Goal: Task Accomplishment & Management: Use online tool/utility

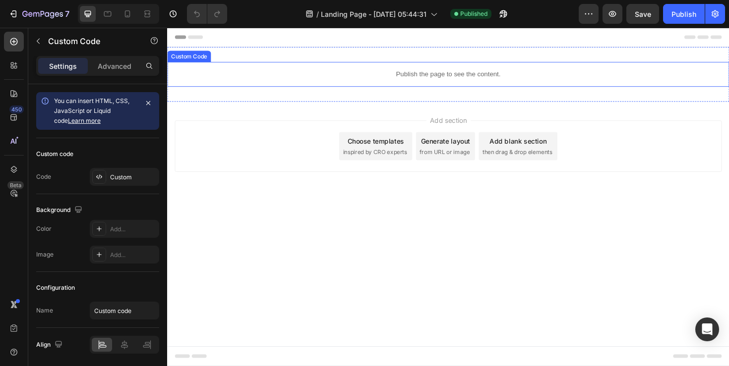
click at [336, 64] on div "Publish the page to see the content." at bounding box center [464, 77] width 595 height 26
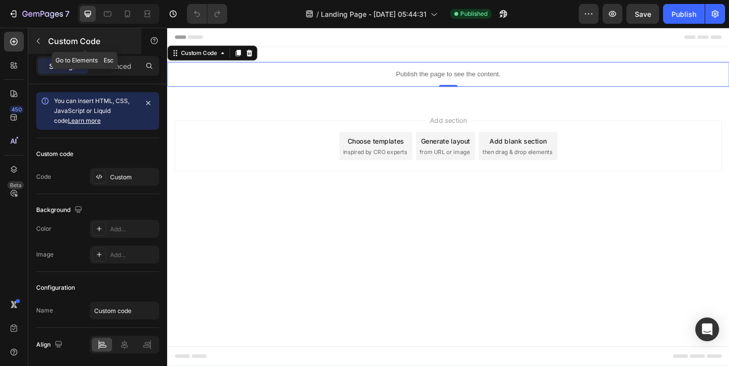
click at [39, 43] on icon "button" at bounding box center [38, 41] width 3 height 5
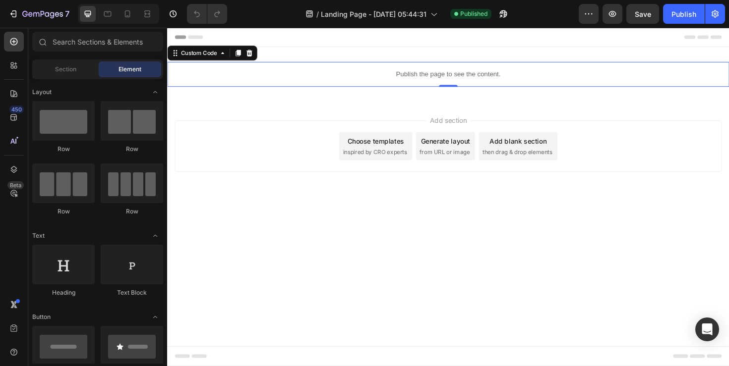
click at [265, 71] on div "Publish the page to see the content." at bounding box center [464, 77] width 595 height 26
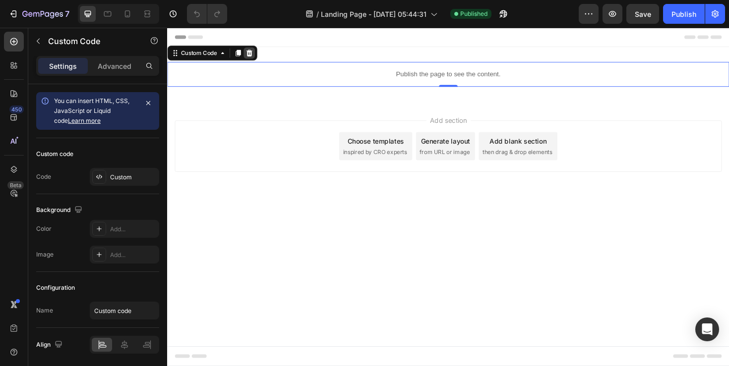
click at [253, 53] on icon at bounding box center [254, 54] width 6 height 7
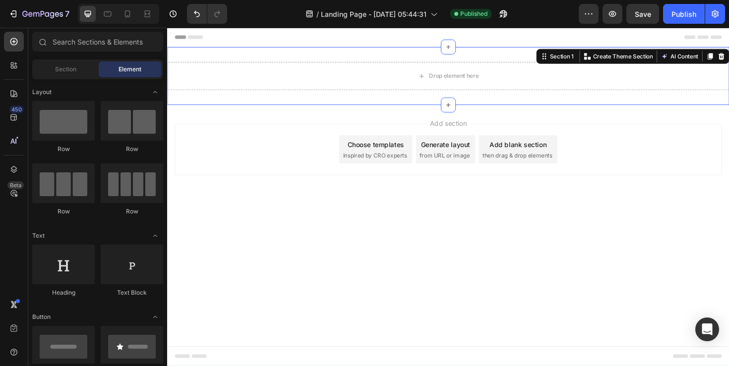
click at [288, 54] on div "Drop element here Section 1 You can create reusable sections Create Theme Secti…" at bounding box center [464, 78] width 595 height 61
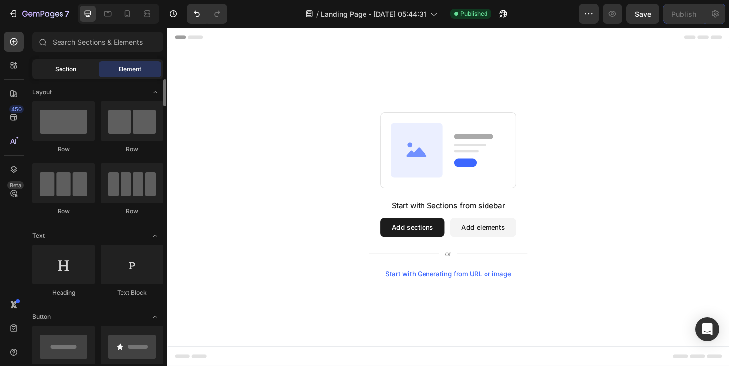
click at [66, 71] on span "Section" at bounding box center [65, 69] width 21 height 9
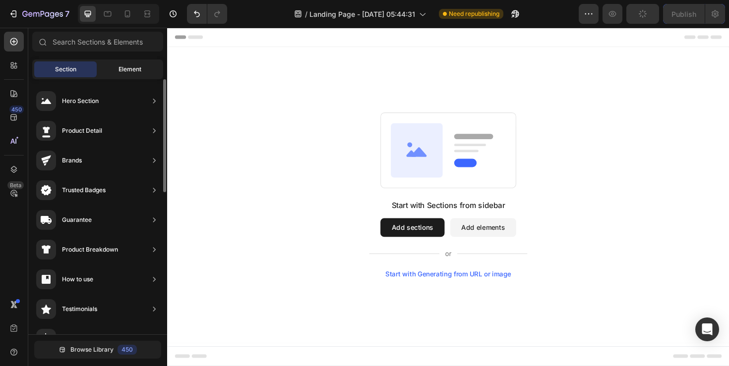
click at [108, 71] on div "Element" at bounding box center [130, 69] width 62 height 16
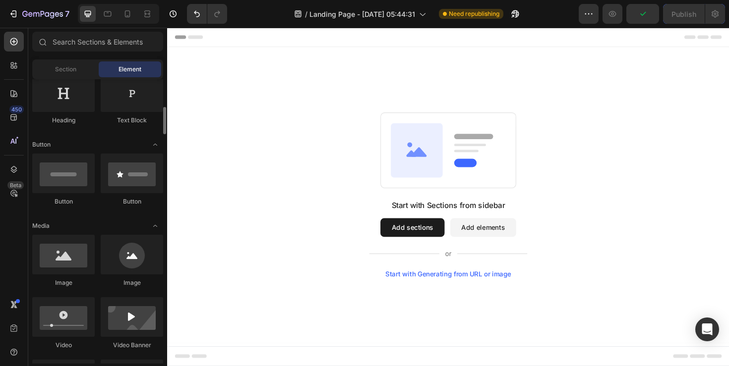
scroll to position [191, 0]
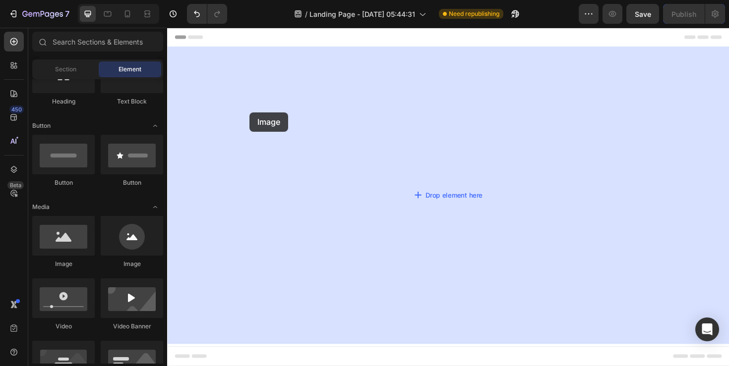
drag, startPoint x: 240, startPoint y: 272, endPoint x: 191, endPoint y: 173, distance: 109.7
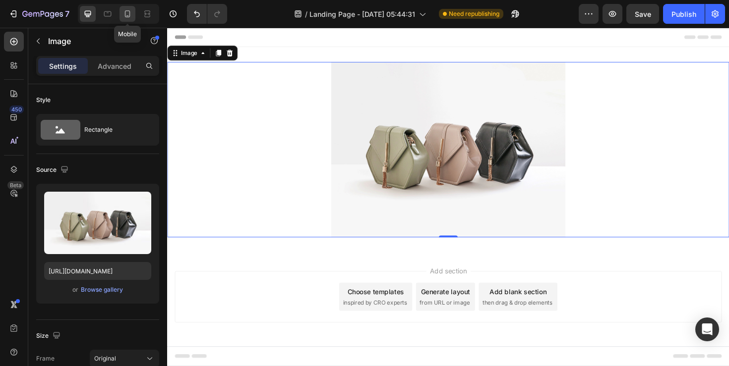
click at [126, 14] on icon at bounding box center [127, 14] width 10 height 10
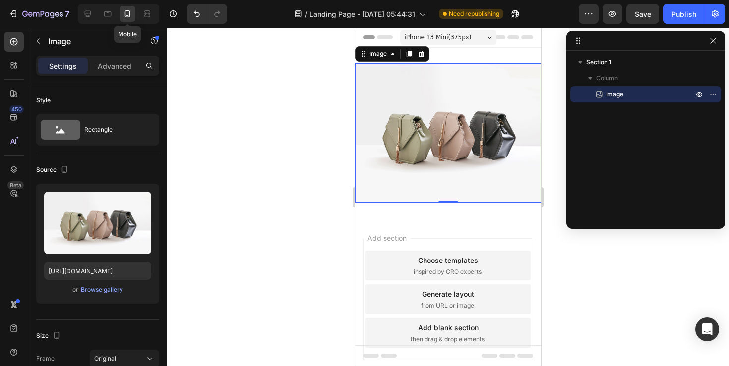
scroll to position [1, 0]
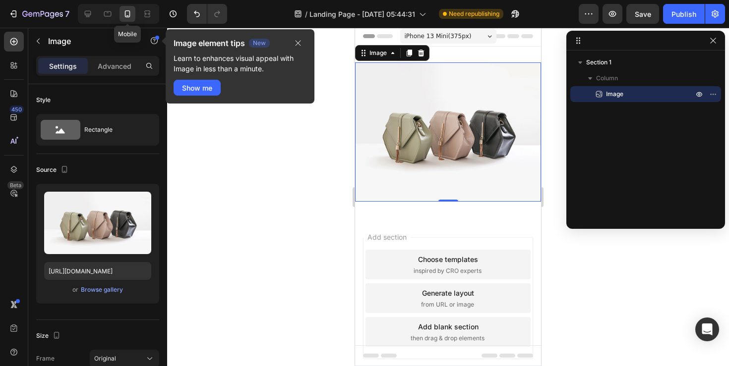
click at [126, 14] on icon at bounding box center [127, 14] width 10 height 10
click at [438, 141] on img at bounding box center [448, 131] width 186 height 139
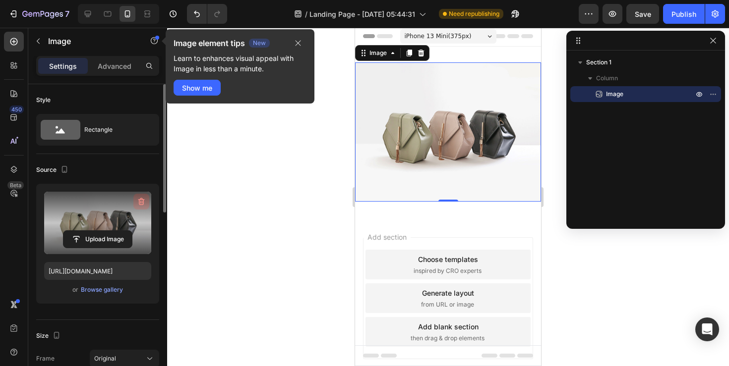
click at [144, 198] on icon "button" at bounding box center [141, 202] width 10 height 10
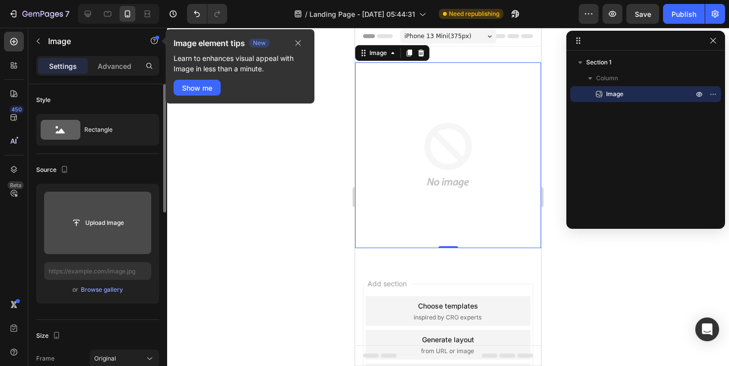
click at [118, 221] on input "file" at bounding box center [97, 223] width 68 height 17
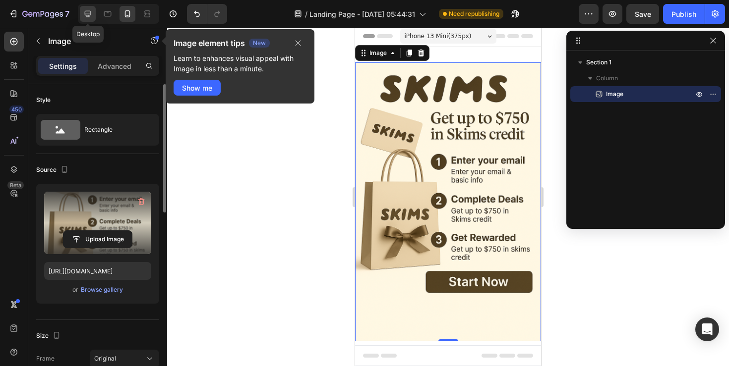
click at [90, 19] on div at bounding box center [88, 14] width 16 height 16
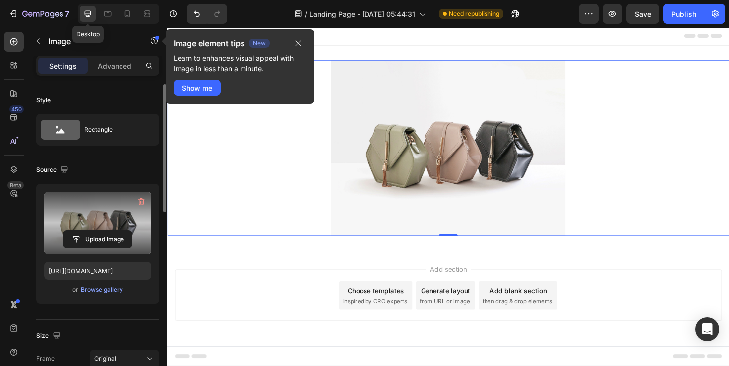
scroll to position [1, 0]
click at [124, 11] on icon at bounding box center [127, 14] width 10 height 10
type input "[URL][DOMAIN_NAME]"
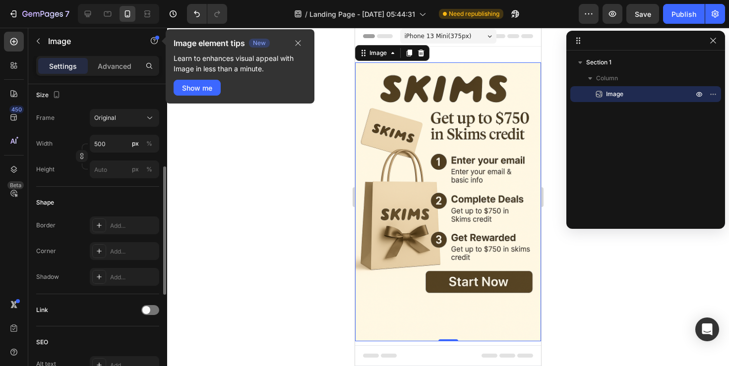
scroll to position [228, 0]
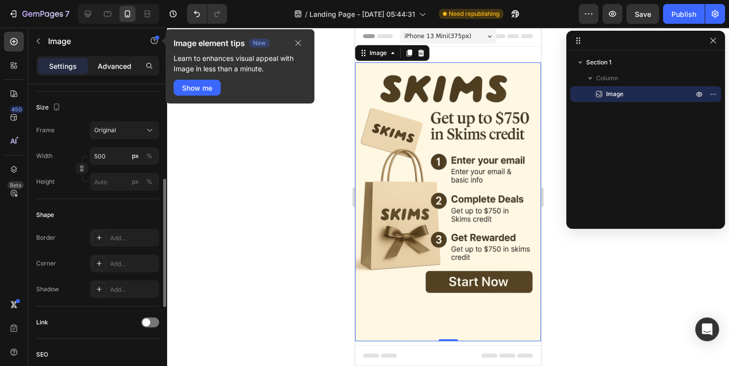
click at [110, 63] on p "Advanced" at bounding box center [115, 66] width 34 height 10
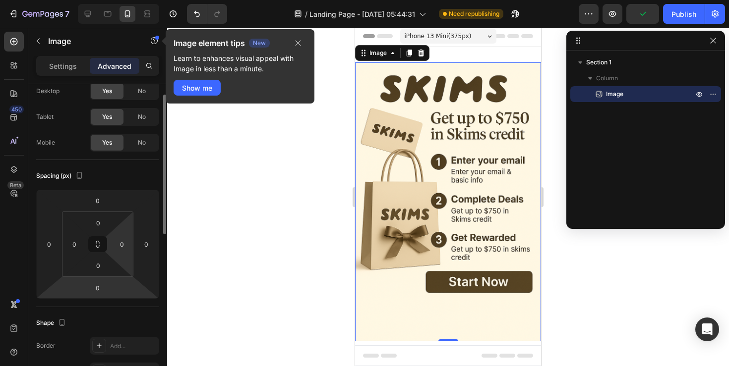
scroll to position [33, 0]
click at [107, 287] on input "0" at bounding box center [98, 287] width 20 height 15
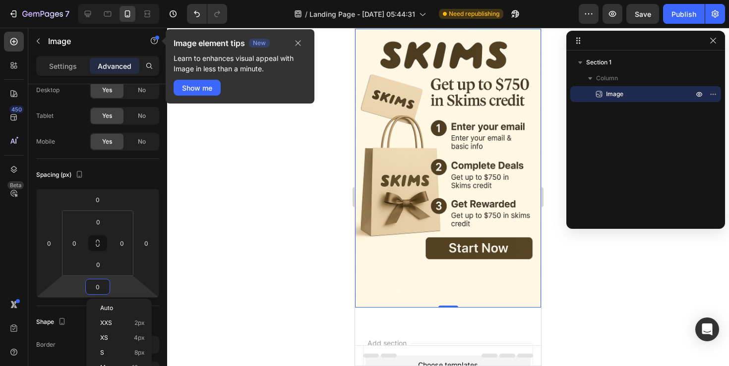
scroll to position [39, 0]
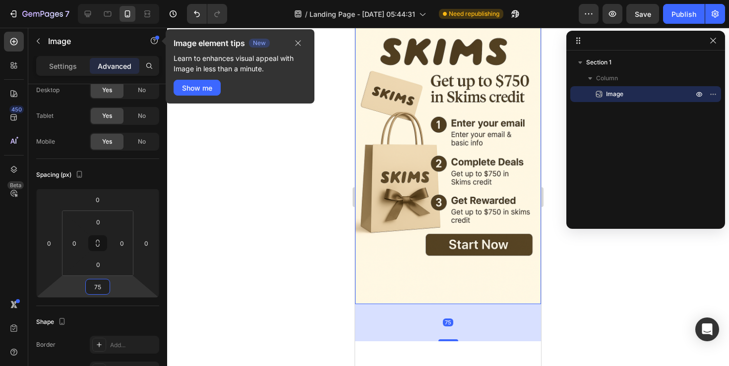
type input "7"
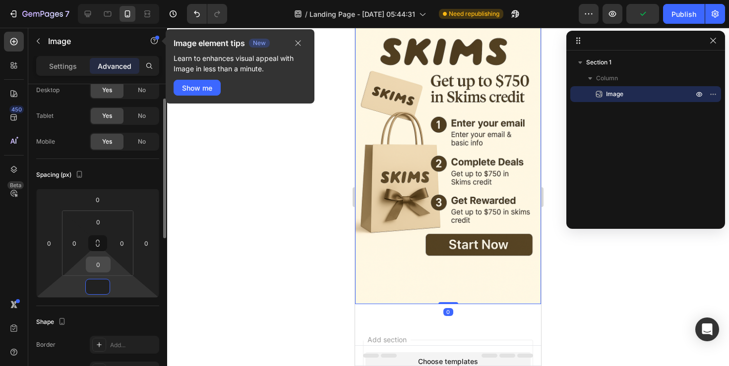
type input "0"
click at [104, 266] on input "0" at bounding box center [98, 264] width 20 height 15
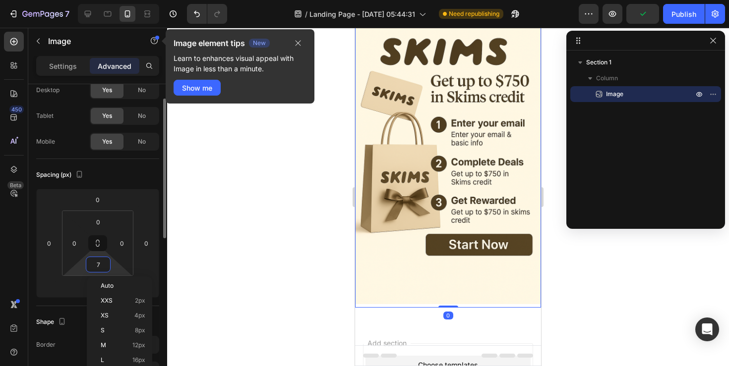
type input "75"
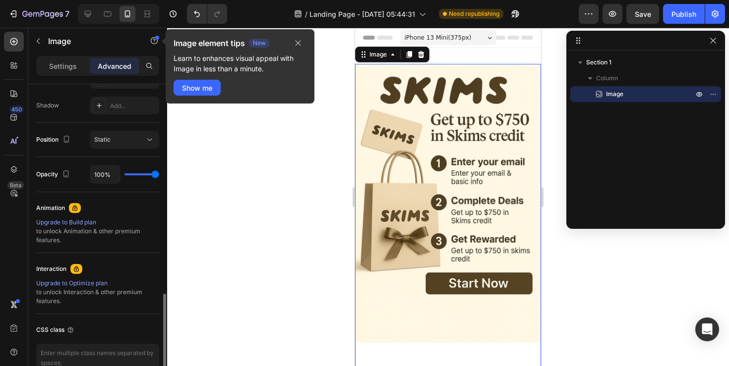
scroll to position [88, 0]
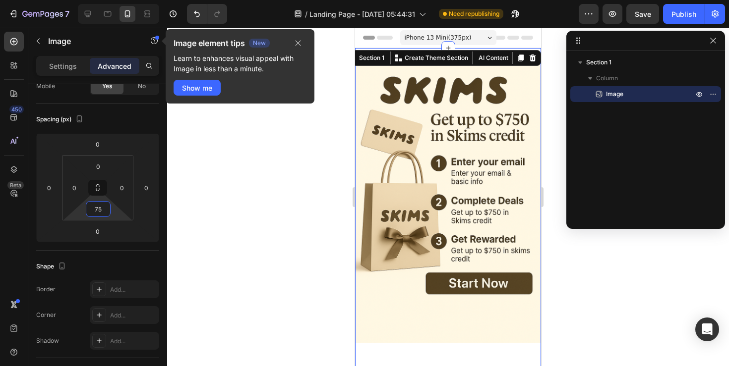
click at [483, 55] on div "Image Section 1 You can create reusable sections Create Theme Section AI Conten…" at bounding box center [448, 222] width 186 height 348
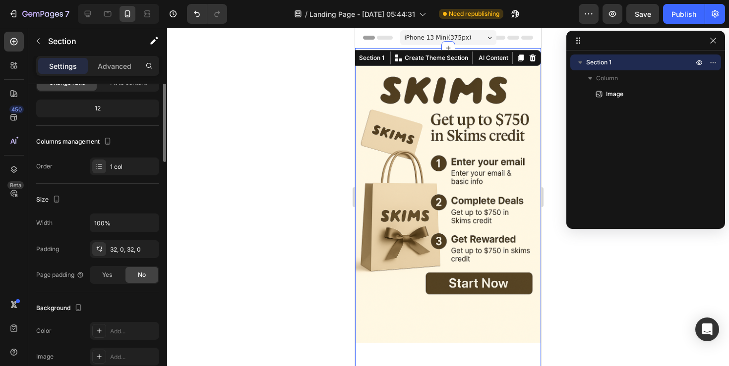
scroll to position [0, 0]
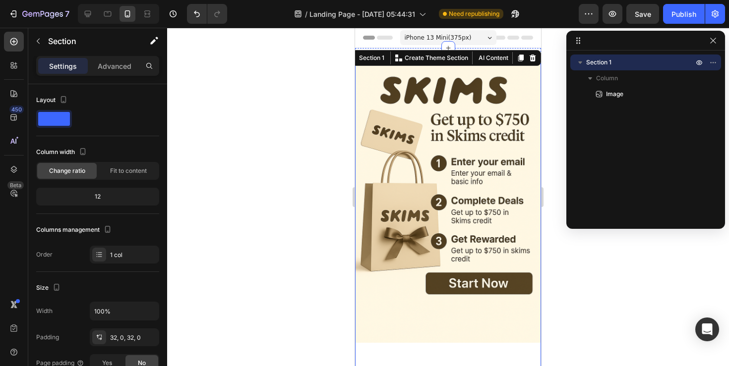
click at [431, 153] on img at bounding box center [448, 203] width 186 height 279
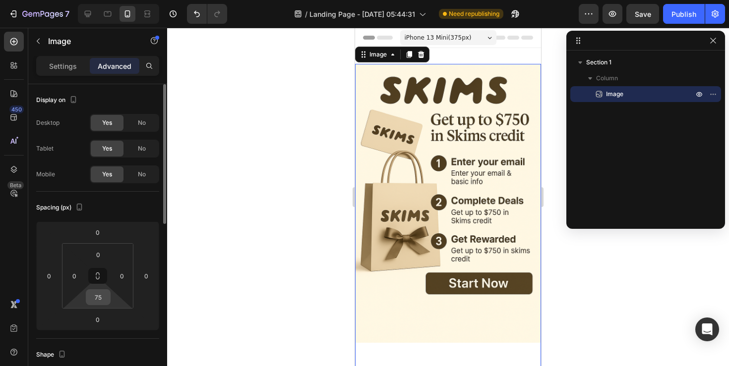
click at [103, 300] on input "75" at bounding box center [98, 297] width 20 height 15
type input "0"
click at [233, 256] on div at bounding box center [448, 197] width 562 height 339
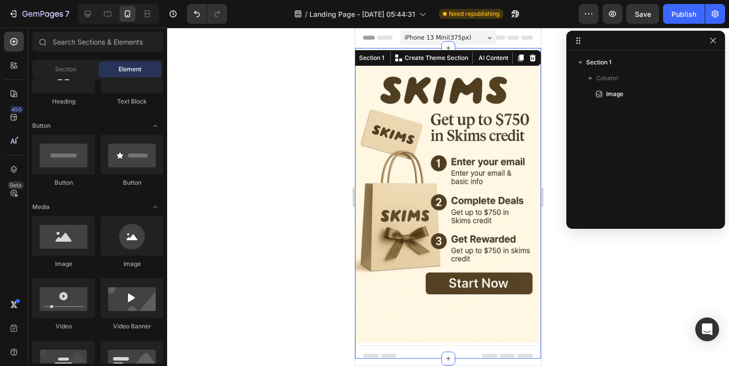
click at [456, 58] on div "Image Section 1 You can create reusable sections Create Theme Section AI Conten…" at bounding box center [448, 203] width 186 height 311
click at [504, 47] on div "Header" at bounding box center [448, 38] width 170 height 20
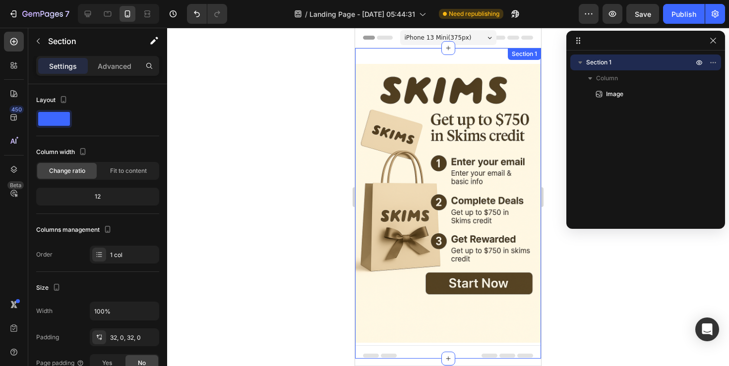
click at [495, 51] on div "Image Section 1" at bounding box center [448, 203] width 186 height 311
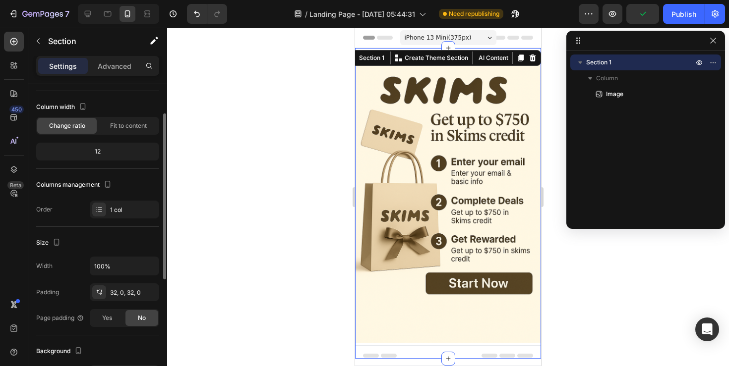
scroll to position [52, 0]
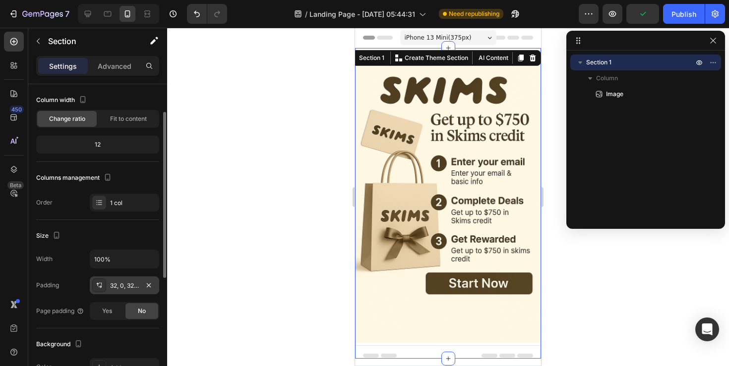
click at [127, 288] on div "32, 0, 32, 0" at bounding box center [124, 286] width 29 height 9
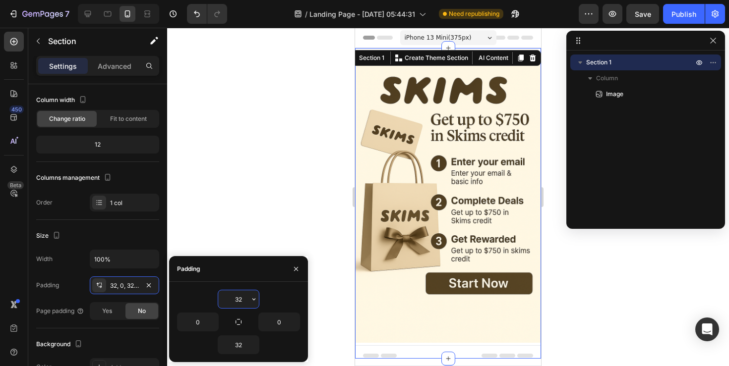
click at [234, 300] on input "32" at bounding box center [238, 299] width 41 height 18
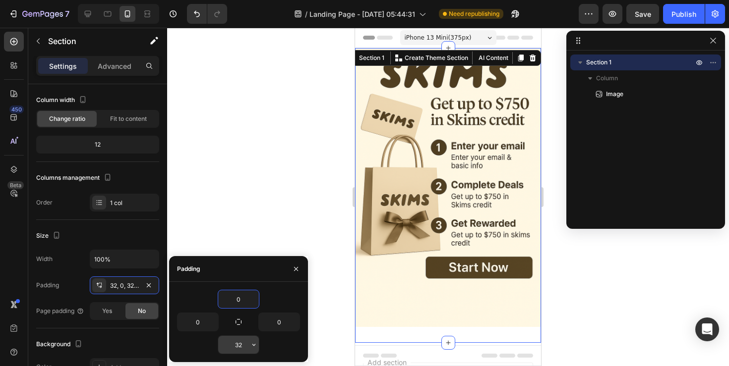
type input "0"
click at [243, 348] on input "32" at bounding box center [238, 345] width 41 height 18
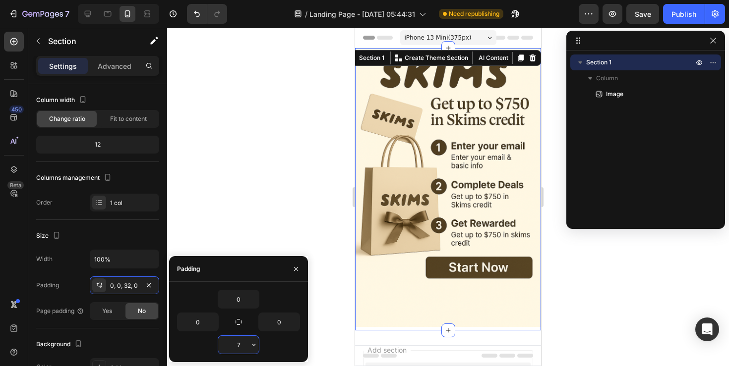
type input "70"
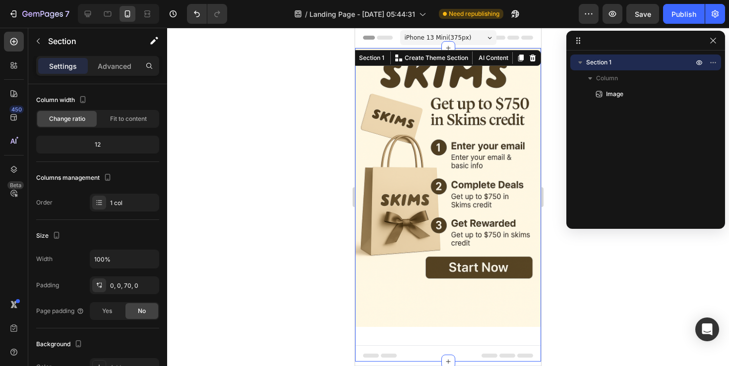
click at [281, 194] on div at bounding box center [448, 197] width 562 height 339
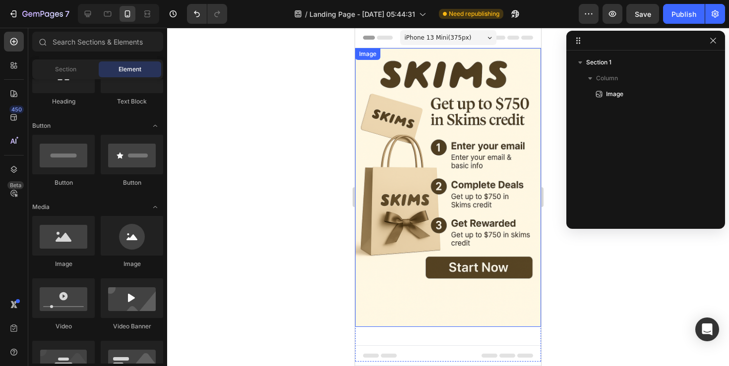
click at [457, 199] on img at bounding box center [448, 187] width 186 height 279
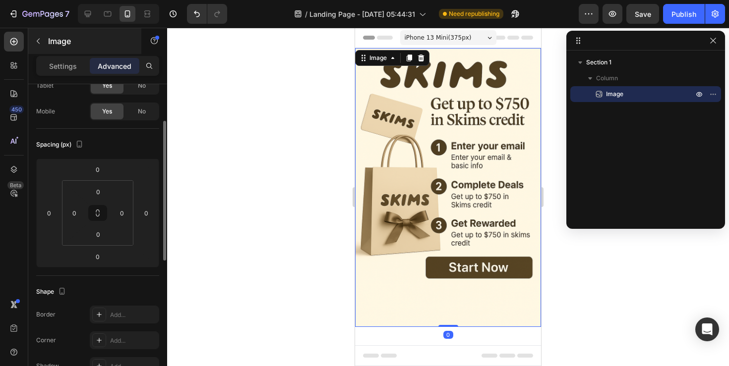
scroll to position [69, 0]
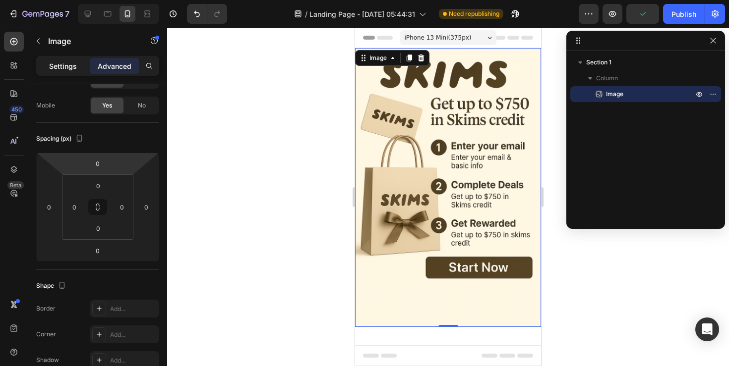
click at [71, 72] on div "Settings" at bounding box center [63, 66] width 50 height 16
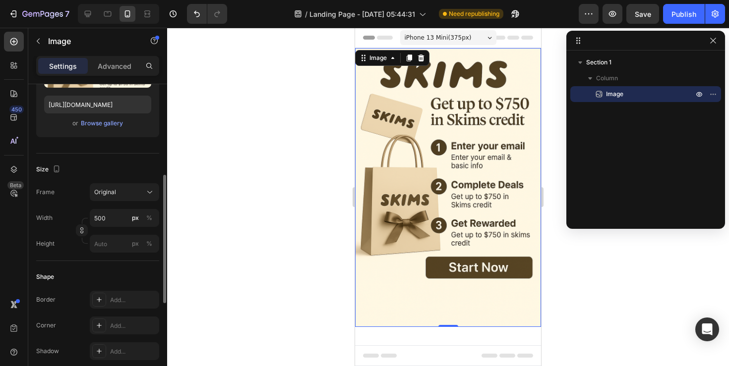
scroll to position [184, 0]
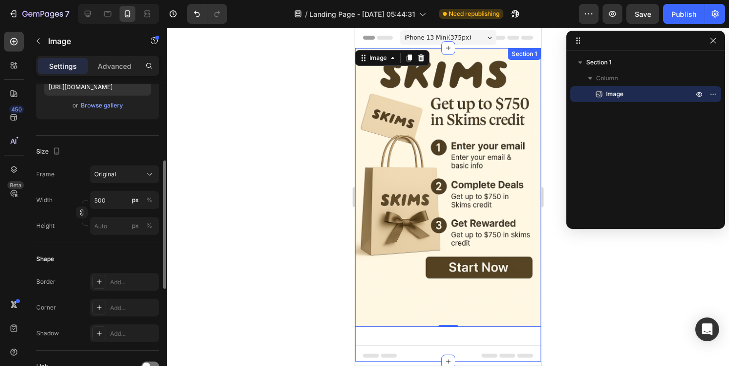
click at [430, 340] on div "Image 0 Section 1" at bounding box center [448, 205] width 186 height 314
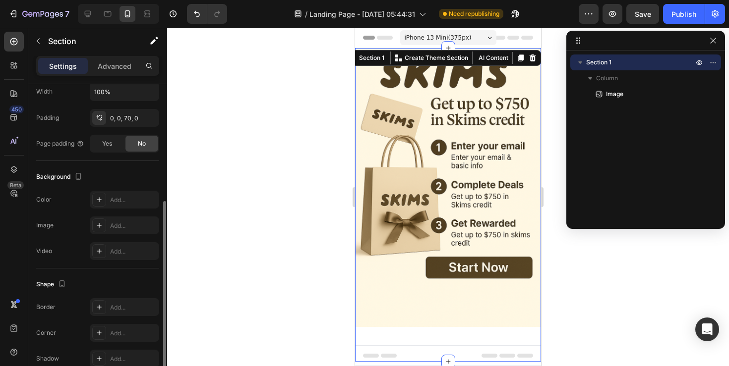
scroll to position [219, 0]
click at [122, 70] on p "Advanced" at bounding box center [115, 66] width 34 height 10
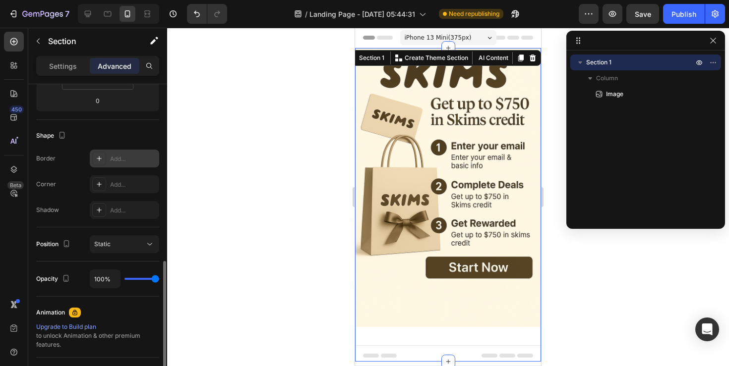
scroll to position [378, 0]
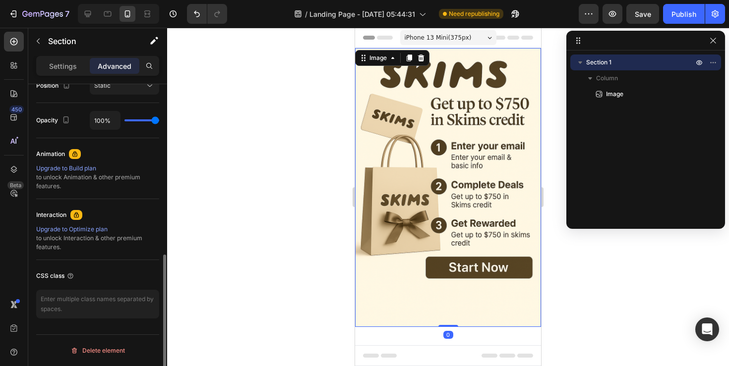
click at [451, 238] on img at bounding box center [448, 187] width 186 height 279
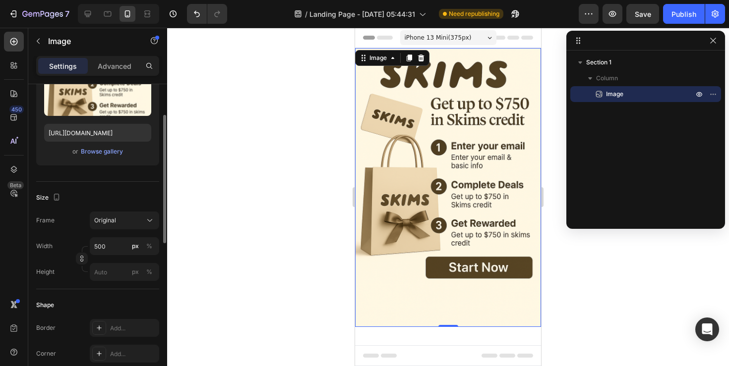
scroll to position [0, 0]
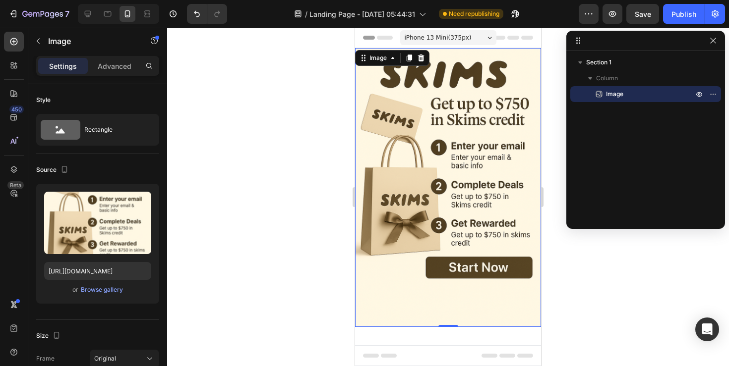
click at [415, 190] on img at bounding box center [448, 187] width 186 height 279
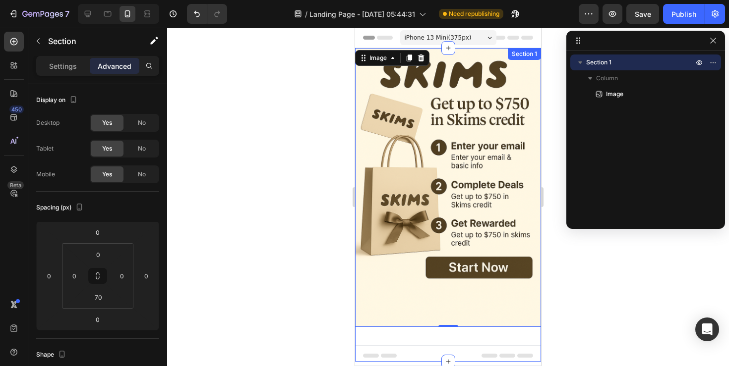
click at [441, 345] on div "Image 0 Section 1" at bounding box center [448, 205] width 186 height 314
click at [62, 63] on p "Settings" at bounding box center [63, 66] width 28 height 10
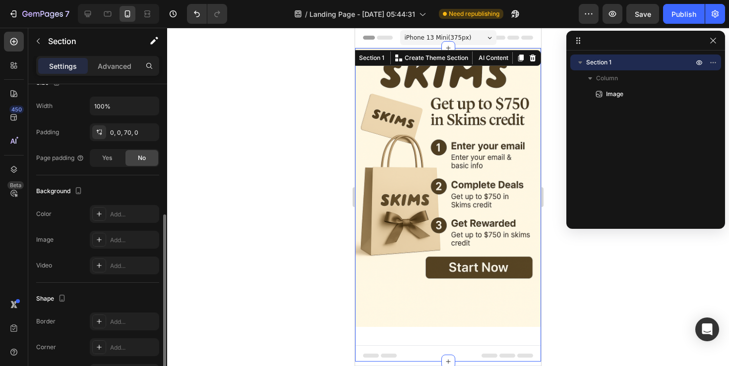
scroll to position [219, 0]
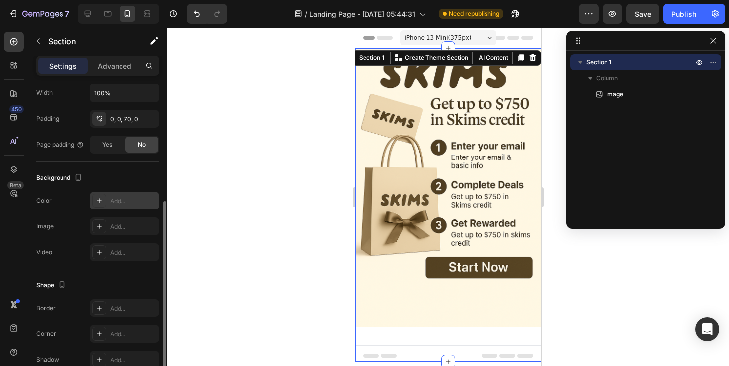
click at [108, 202] on div "Add..." at bounding box center [124, 201] width 69 height 18
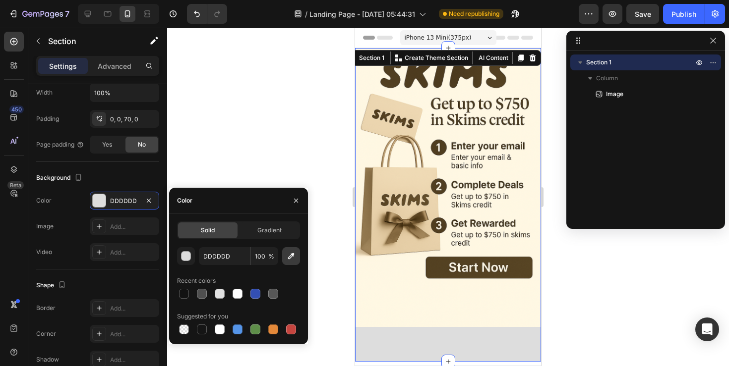
click at [289, 250] on button "button" at bounding box center [291, 256] width 18 height 18
type input "FEF9E4"
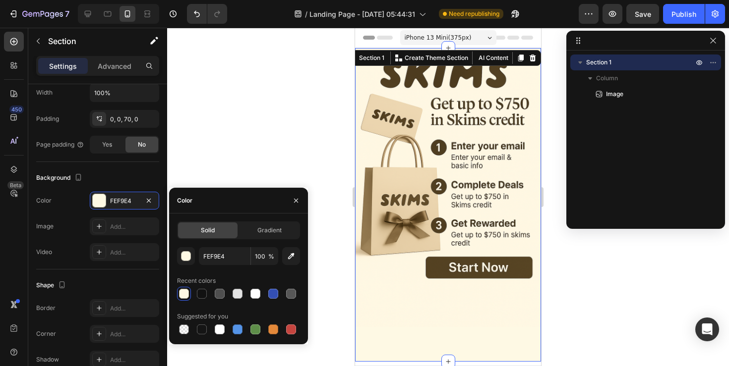
click at [284, 131] on div at bounding box center [448, 197] width 562 height 339
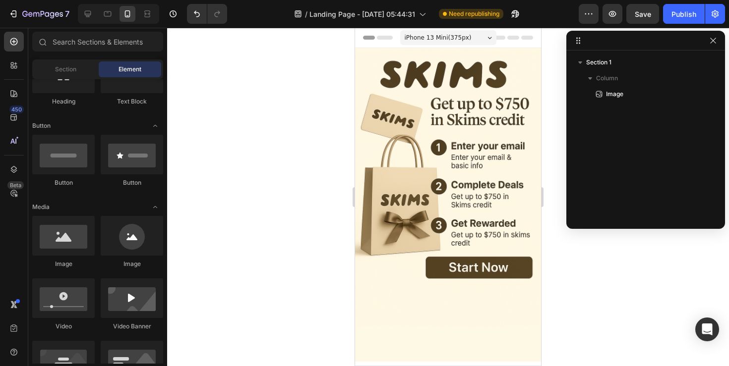
click at [414, 152] on img at bounding box center [448, 187] width 186 height 279
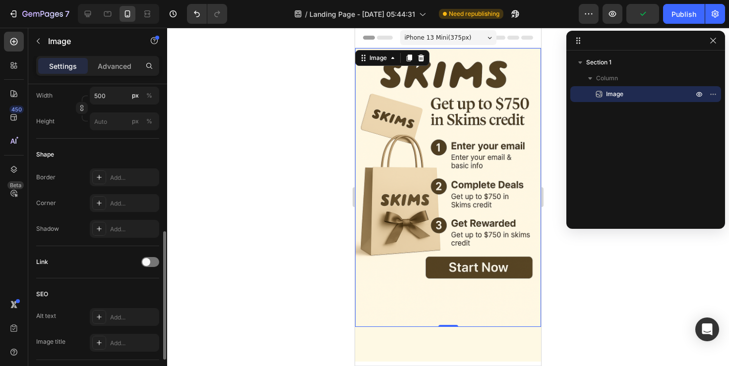
scroll to position [308, 0]
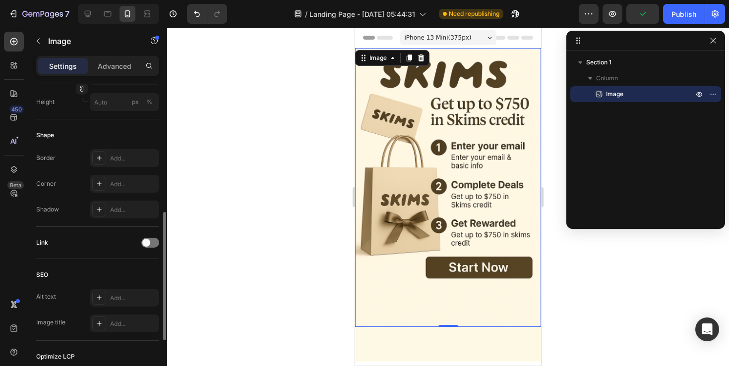
click at [154, 236] on div "Link" at bounding box center [97, 243] width 123 height 16
click at [154, 239] on div at bounding box center [150, 243] width 18 height 10
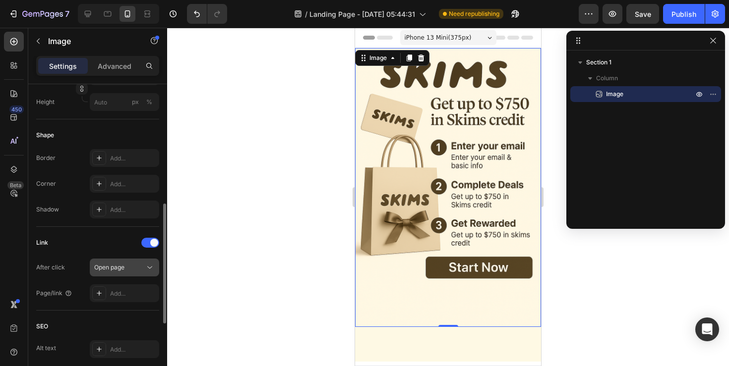
click at [140, 271] on div "Open page" at bounding box center [119, 267] width 51 height 9
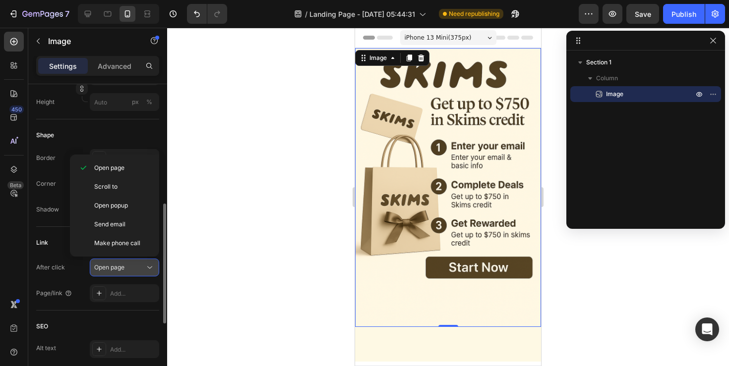
click at [141, 272] on div "Open page" at bounding box center [119, 267] width 51 height 9
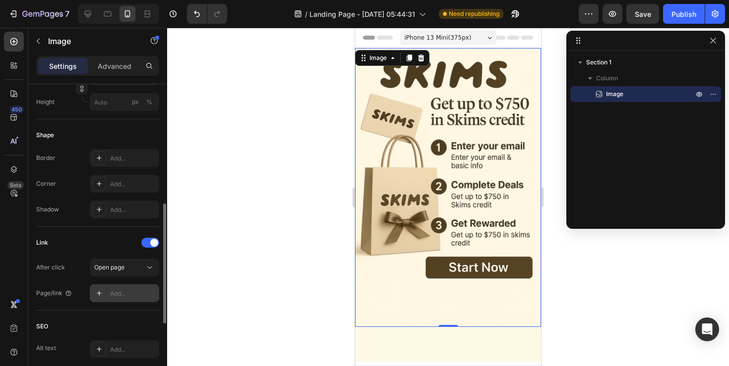
click at [102, 296] on icon at bounding box center [99, 293] width 8 height 8
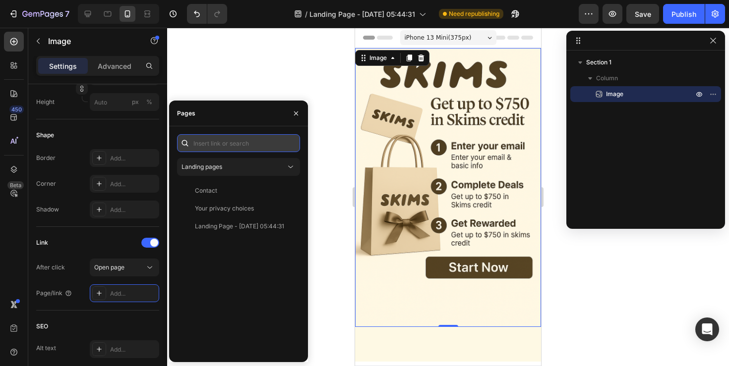
click at [230, 143] on input "text" at bounding box center [238, 143] width 123 height 18
paste input "[URL][DOMAIN_NAME]"
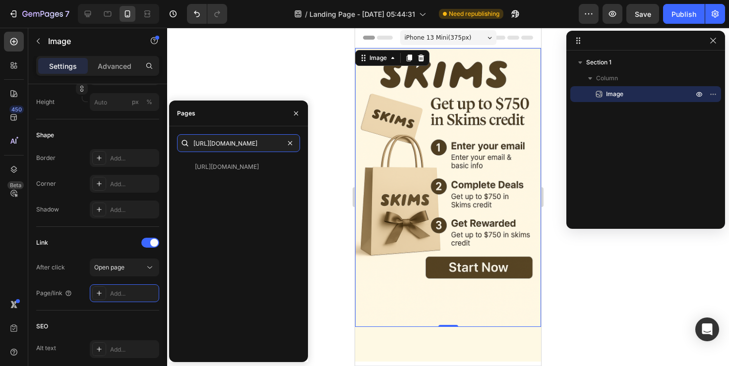
type input "[URL][DOMAIN_NAME]"
click at [238, 110] on div "Pages" at bounding box center [238, 114] width 139 height 26
click at [240, 63] on div at bounding box center [448, 197] width 562 height 339
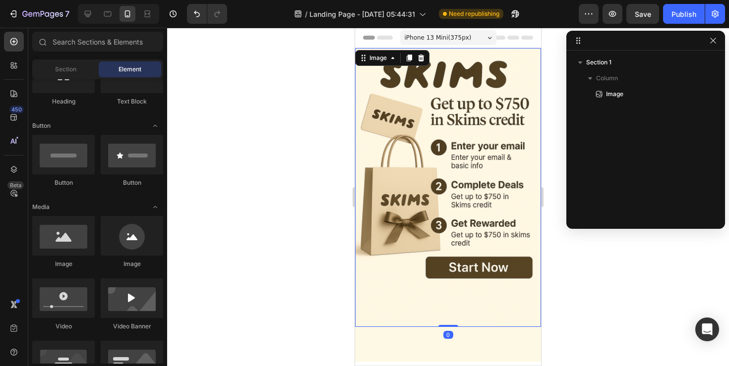
click at [397, 221] on img at bounding box center [448, 187] width 186 height 279
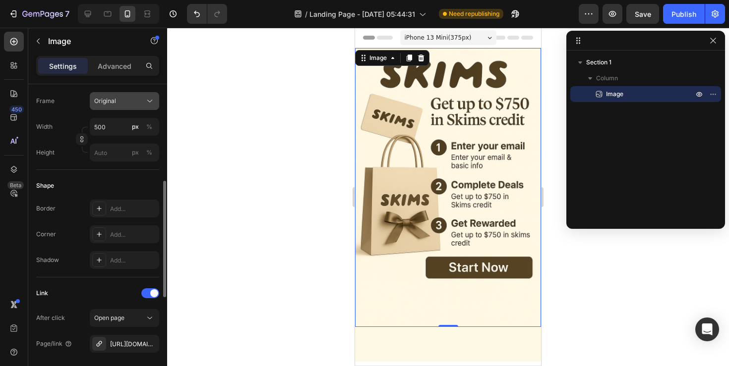
scroll to position [289, 0]
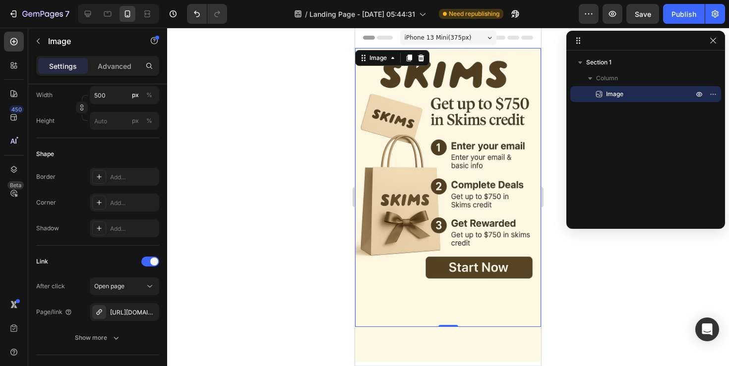
click at [727, 20] on div "7 / Landing Page - [DATE] 05:44:31 Need republishing Preview Save Publish" at bounding box center [364, 14] width 729 height 28
click at [687, 13] on div "Publish" at bounding box center [683, 14] width 25 height 10
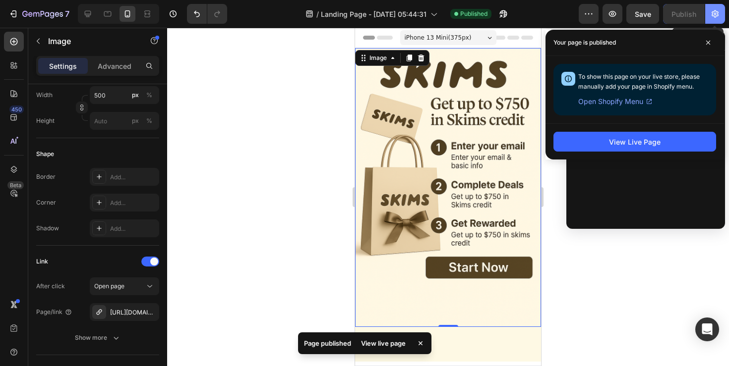
click at [711, 17] on icon "button" at bounding box center [715, 14] width 10 height 10
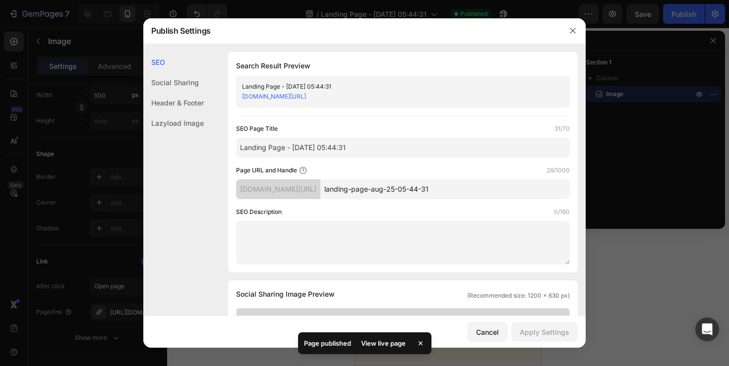
drag, startPoint x: 416, startPoint y: 189, endPoint x: 486, endPoint y: 186, distance: 69.9
click at [486, 186] on input "landing-page-aug-25-05-44-31" at bounding box center [444, 189] width 249 height 20
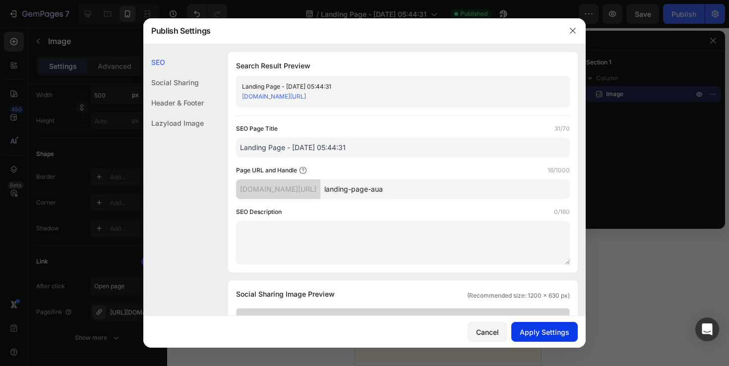
type input "landing-page-aua"
click at [537, 337] on div "Apply Settings" at bounding box center [544, 332] width 50 height 10
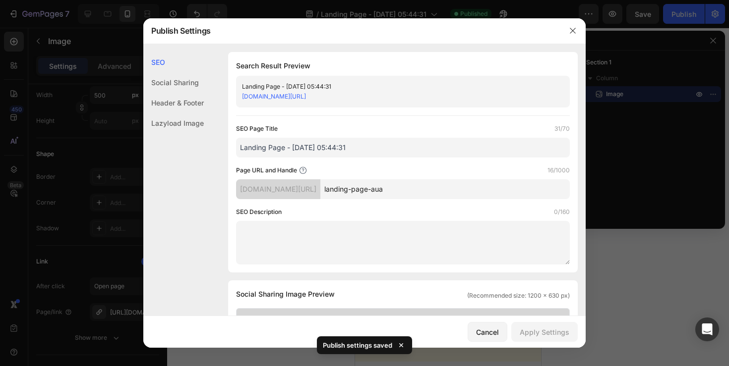
copy link "[DOMAIN_NAME][URL]"
click at [484, 327] on div "Cancel" at bounding box center [487, 332] width 23 height 10
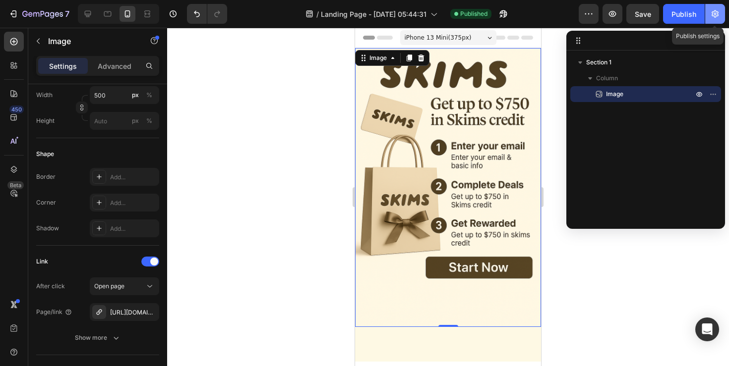
click at [713, 23] on button "button" at bounding box center [715, 14] width 20 height 20
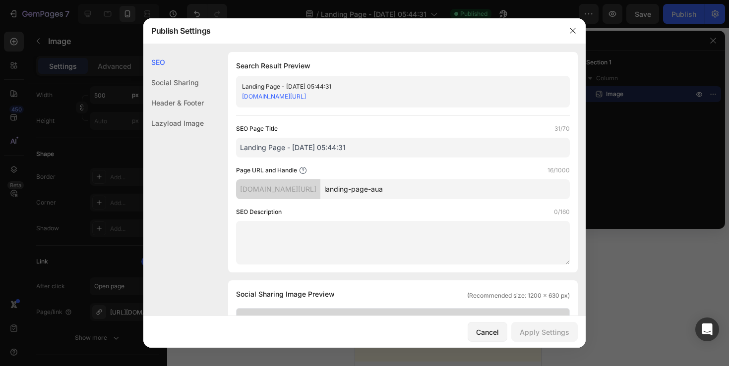
copy link "[DOMAIN_NAME][URL]"
click at [436, 40] on div "Publish Settings" at bounding box center [351, 31] width 416 height 26
click at [570, 32] on icon "button" at bounding box center [572, 31] width 8 height 8
